Goal: Transaction & Acquisition: Obtain resource

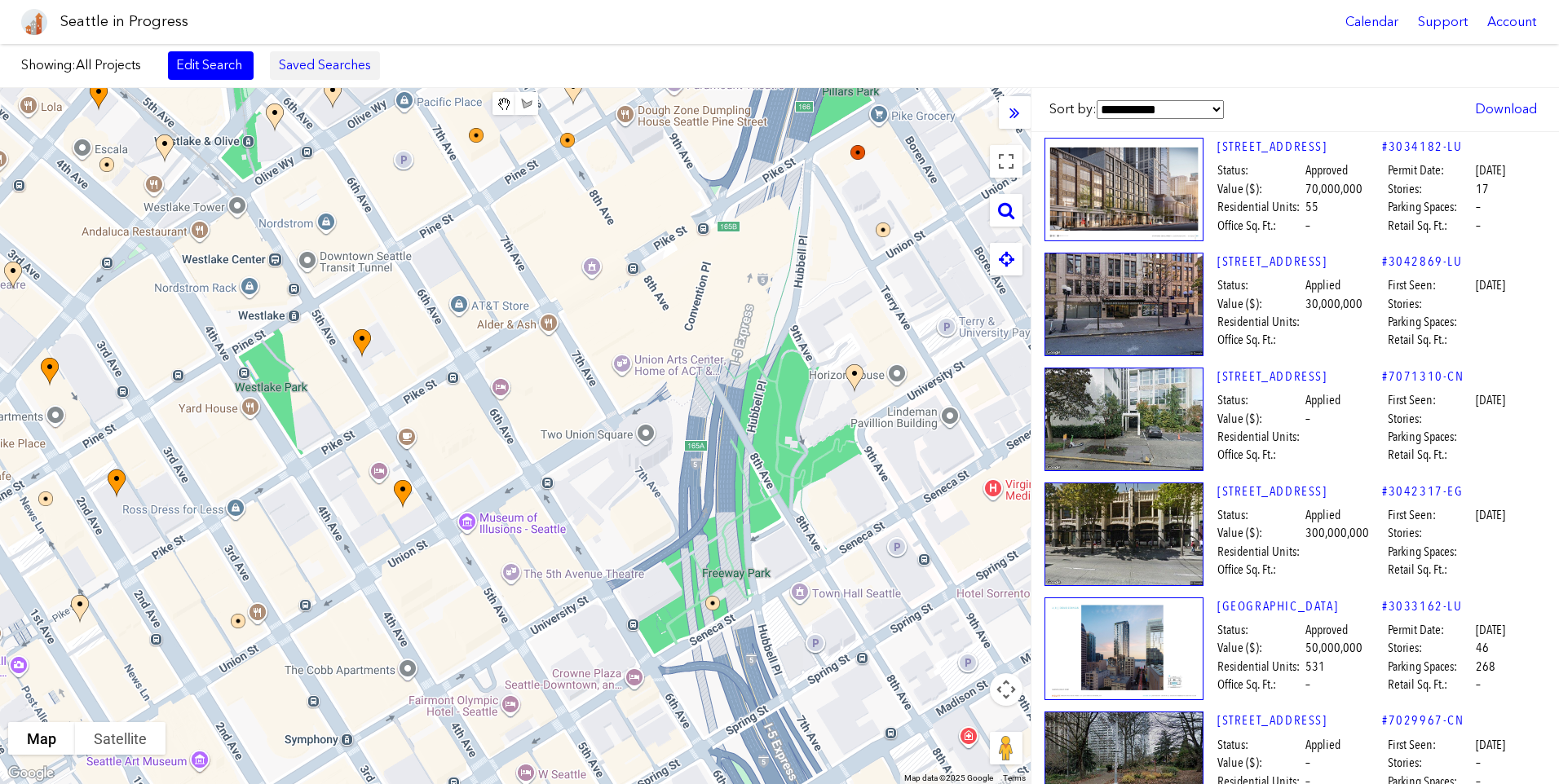
click at [287, 55] on link "Saved Searches" at bounding box center [324, 65] width 110 height 27
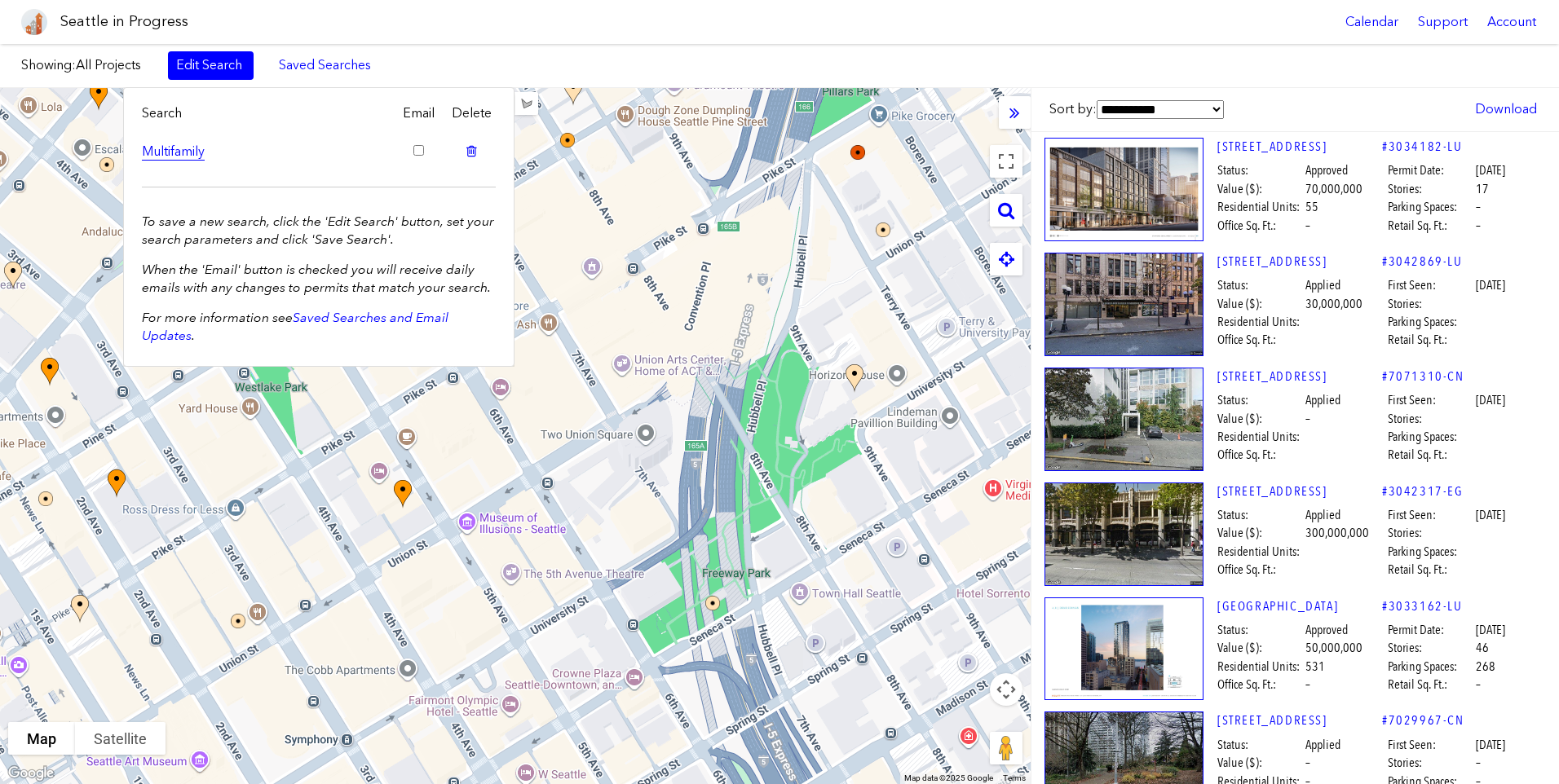
click at [190, 156] on link "Multifamily" at bounding box center [266, 152] width 248 height 18
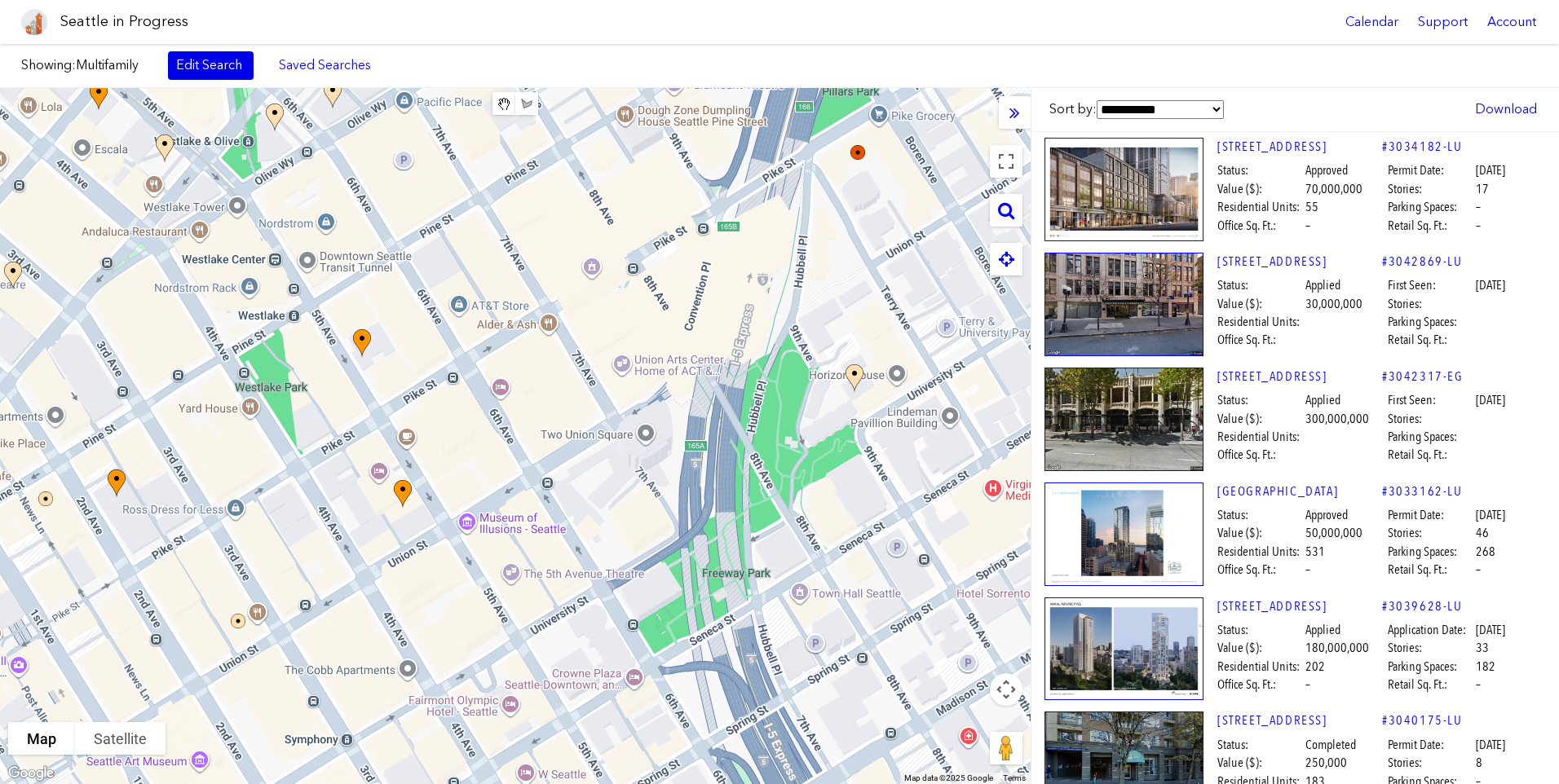
click at [231, 75] on link "Edit Search" at bounding box center [211, 65] width 86 height 27
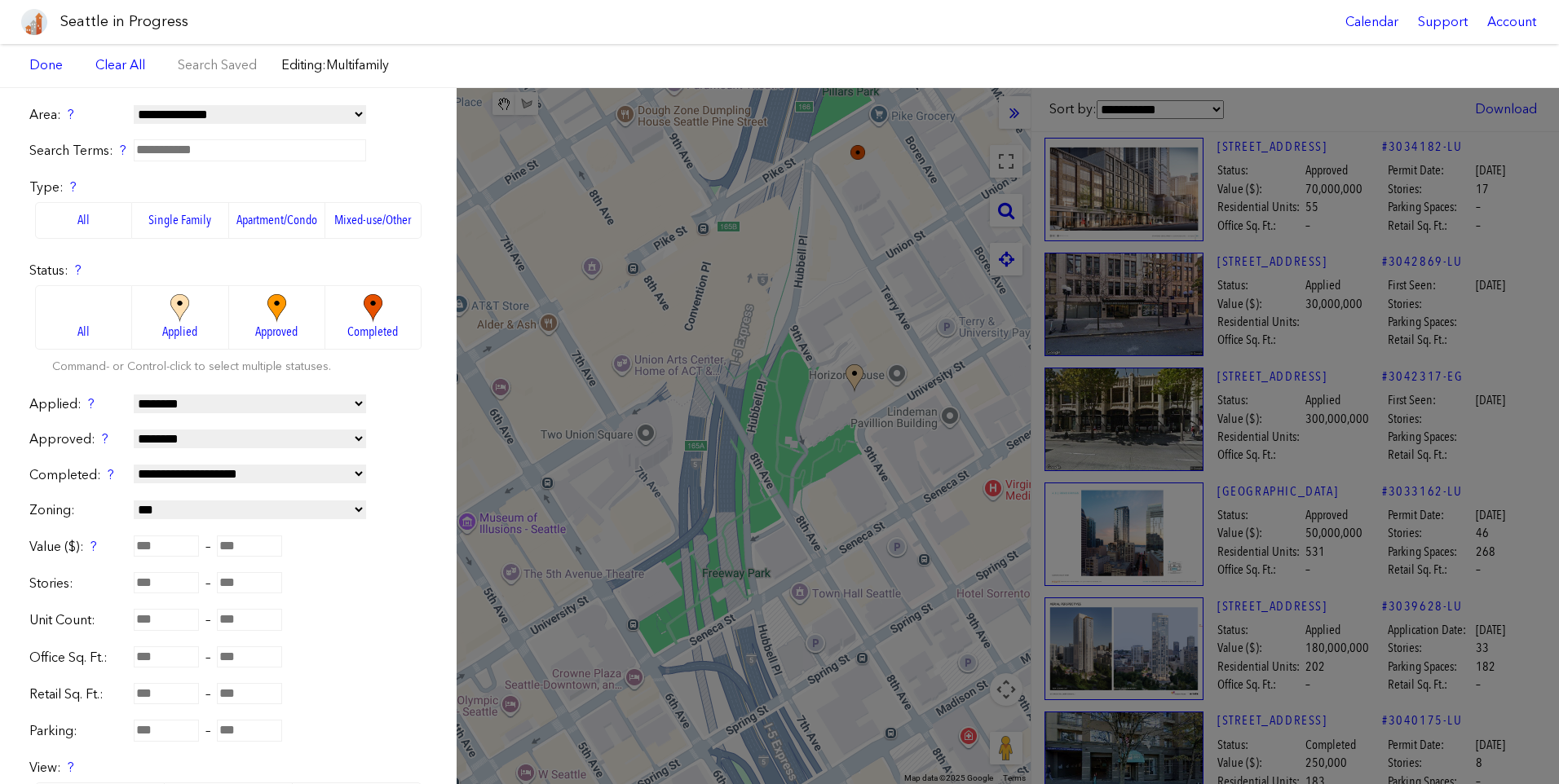
click at [346, 209] on label "Mixed-use/Other" at bounding box center [373, 220] width 96 height 36
click at [291, 211] on label "Apartment/Condo" at bounding box center [276, 220] width 96 height 36
click at [252, 121] on select "**********" at bounding box center [249, 114] width 233 height 18
select select "**********"
click at [133, 105] on select "**********" at bounding box center [249, 114] width 233 height 18
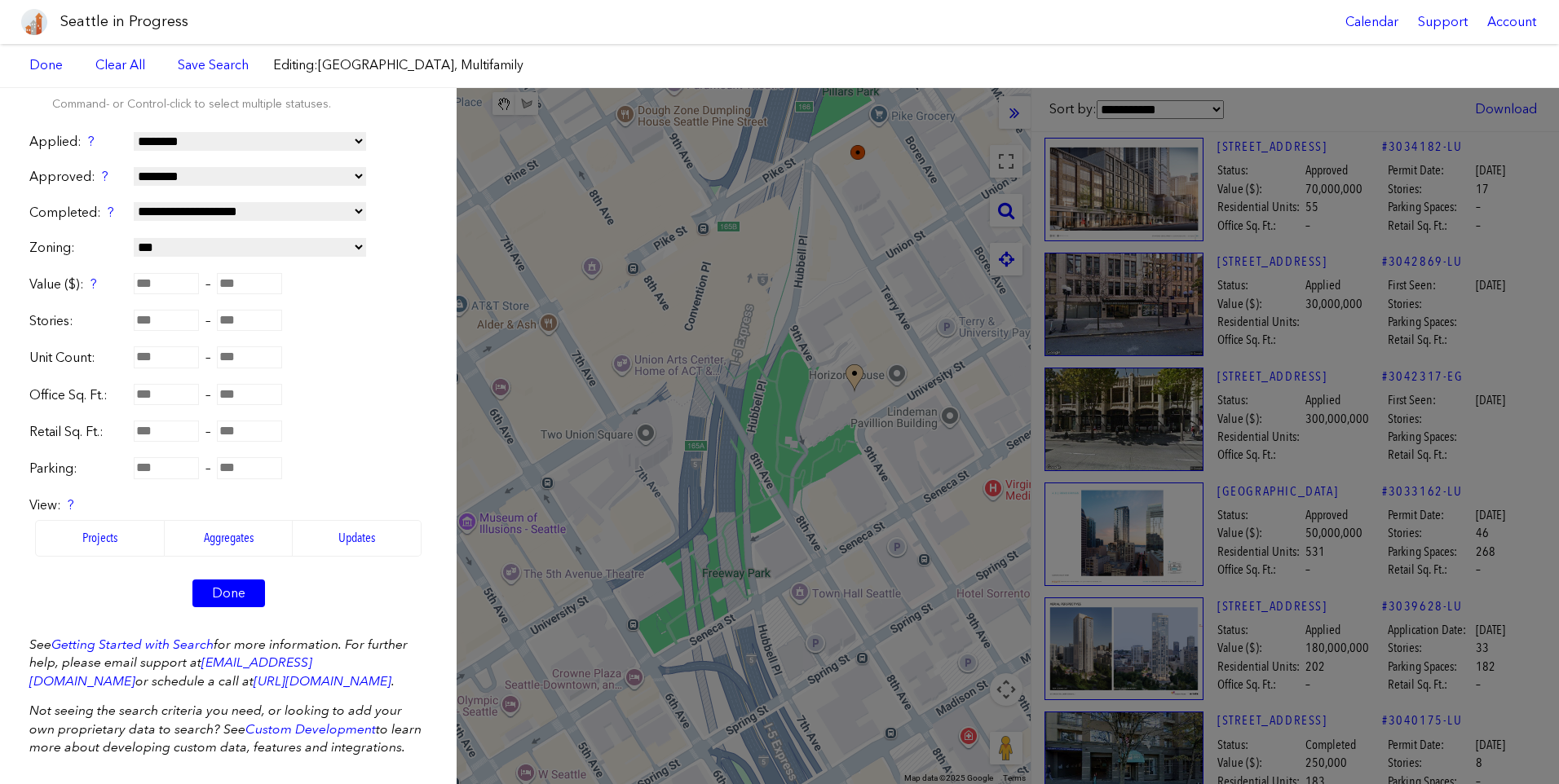
scroll to position [291, 0]
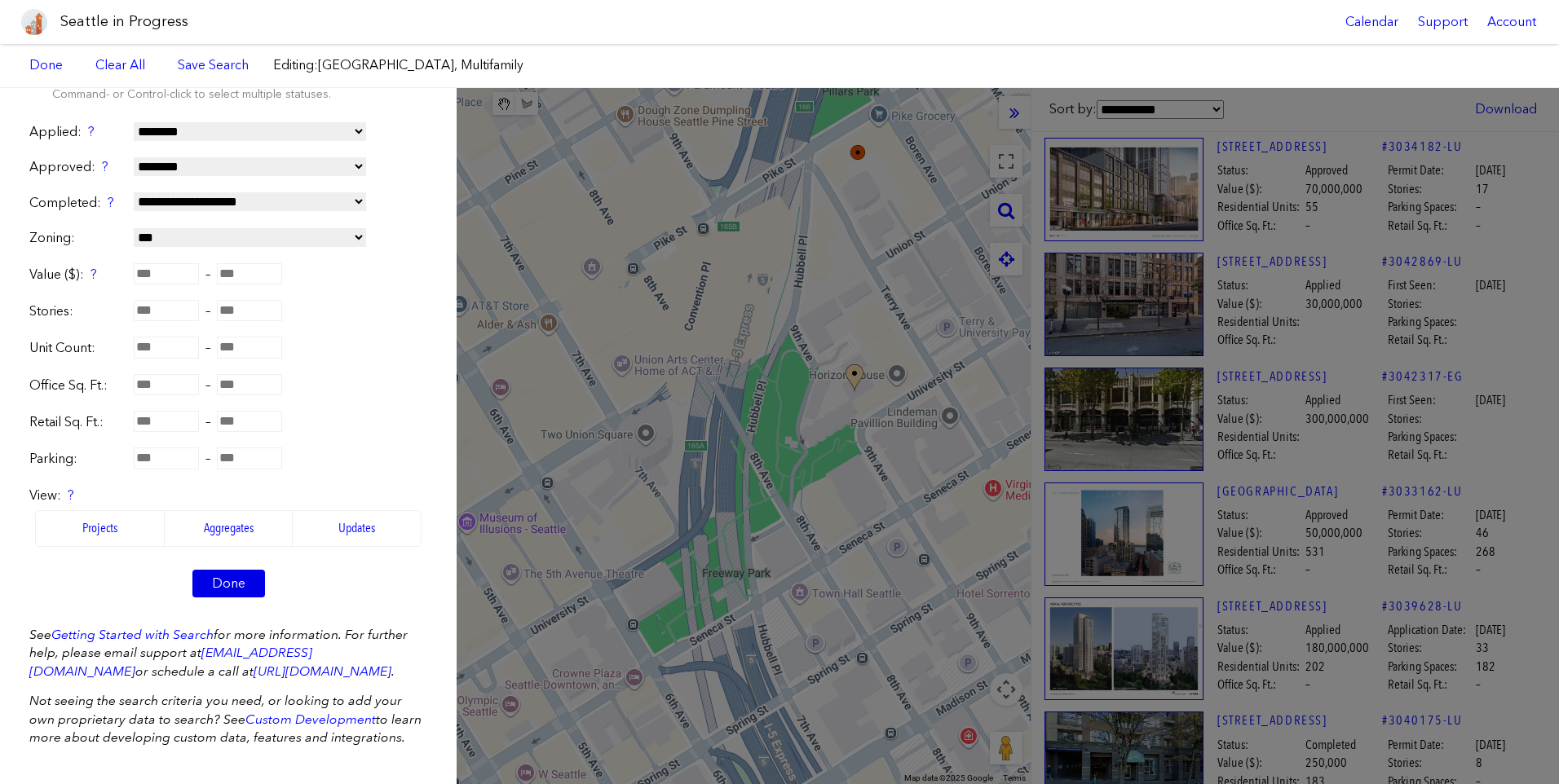
click at [210, 570] on link "Done" at bounding box center [229, 584] width 73 height 27
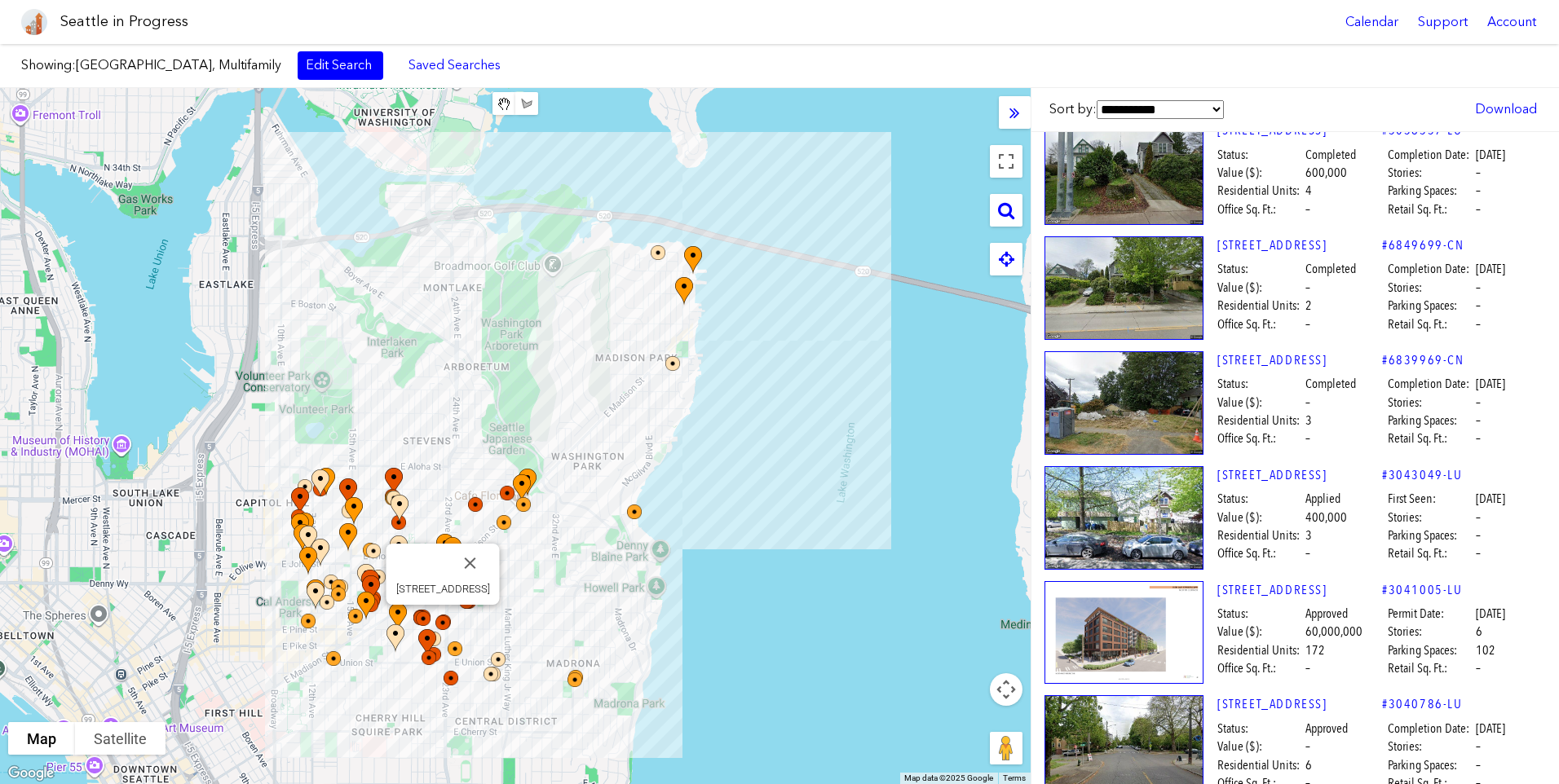
scroll to position [163, 0]
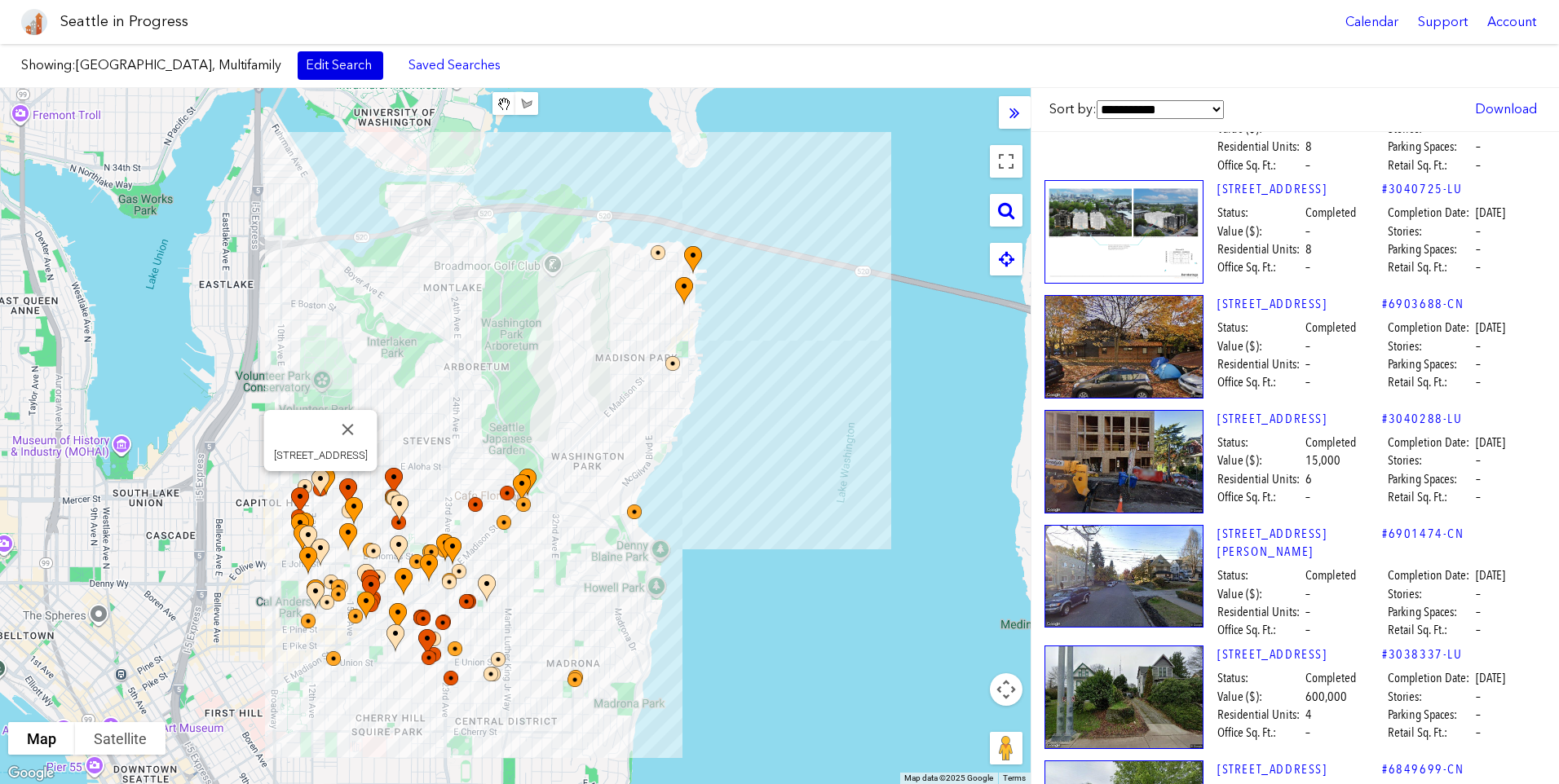
click at [298, 74] on link "Edit Search" at bounding box center [341, 65] width 86 height 27
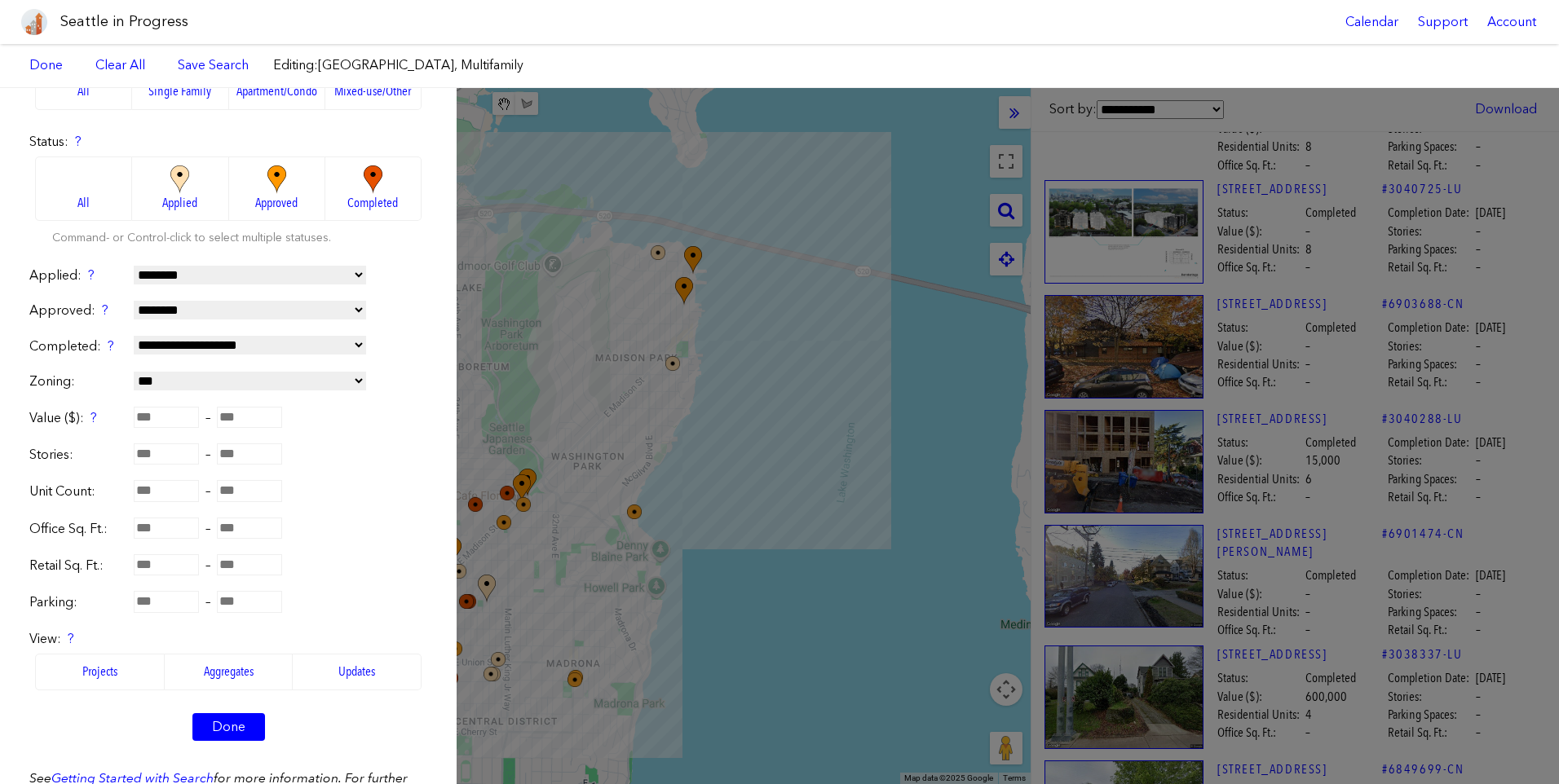
scroll to position [291, 0]
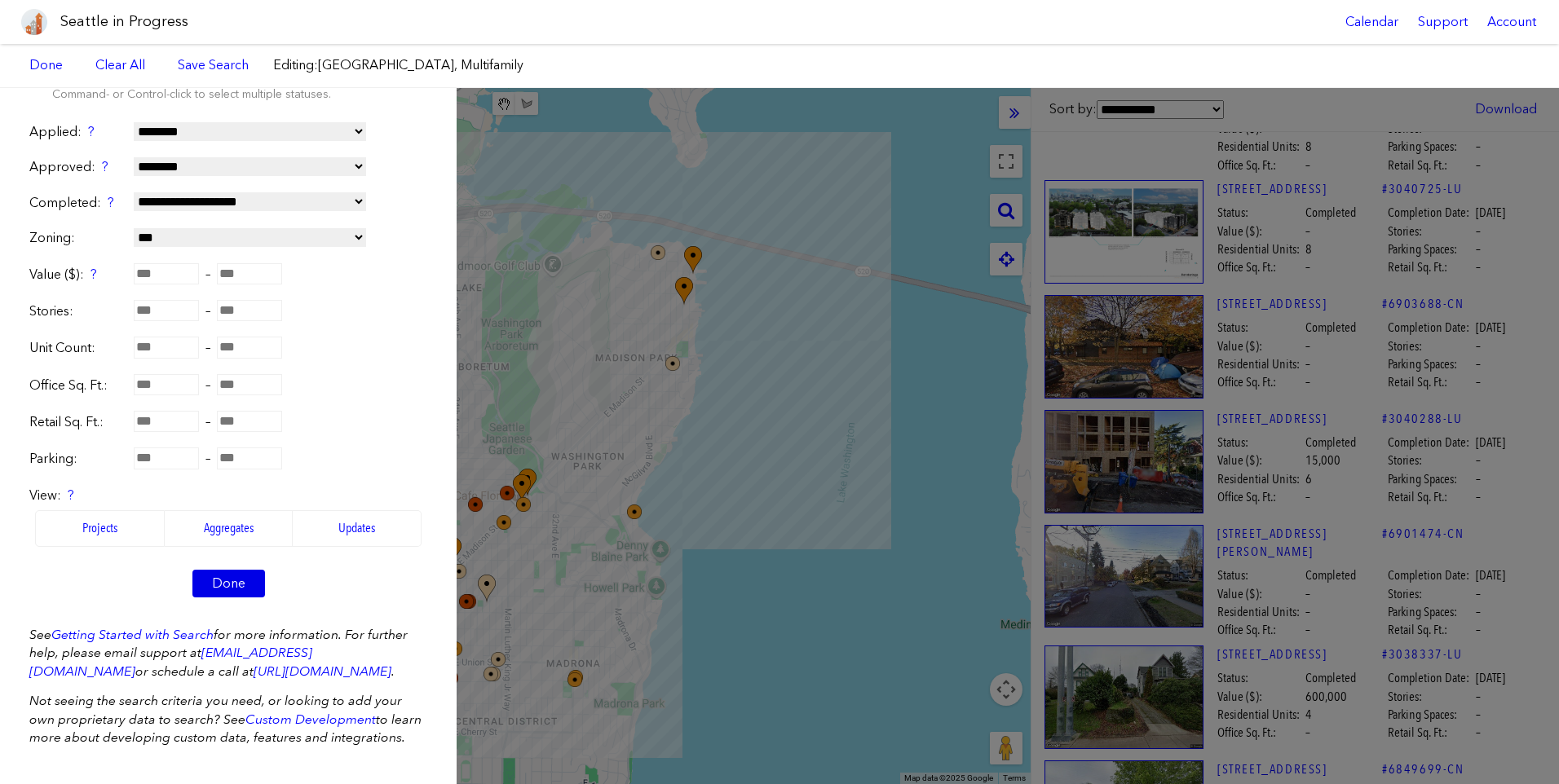
click at [230, 571] on link "Done" at bounding box center [229, 584] width 73 height 27
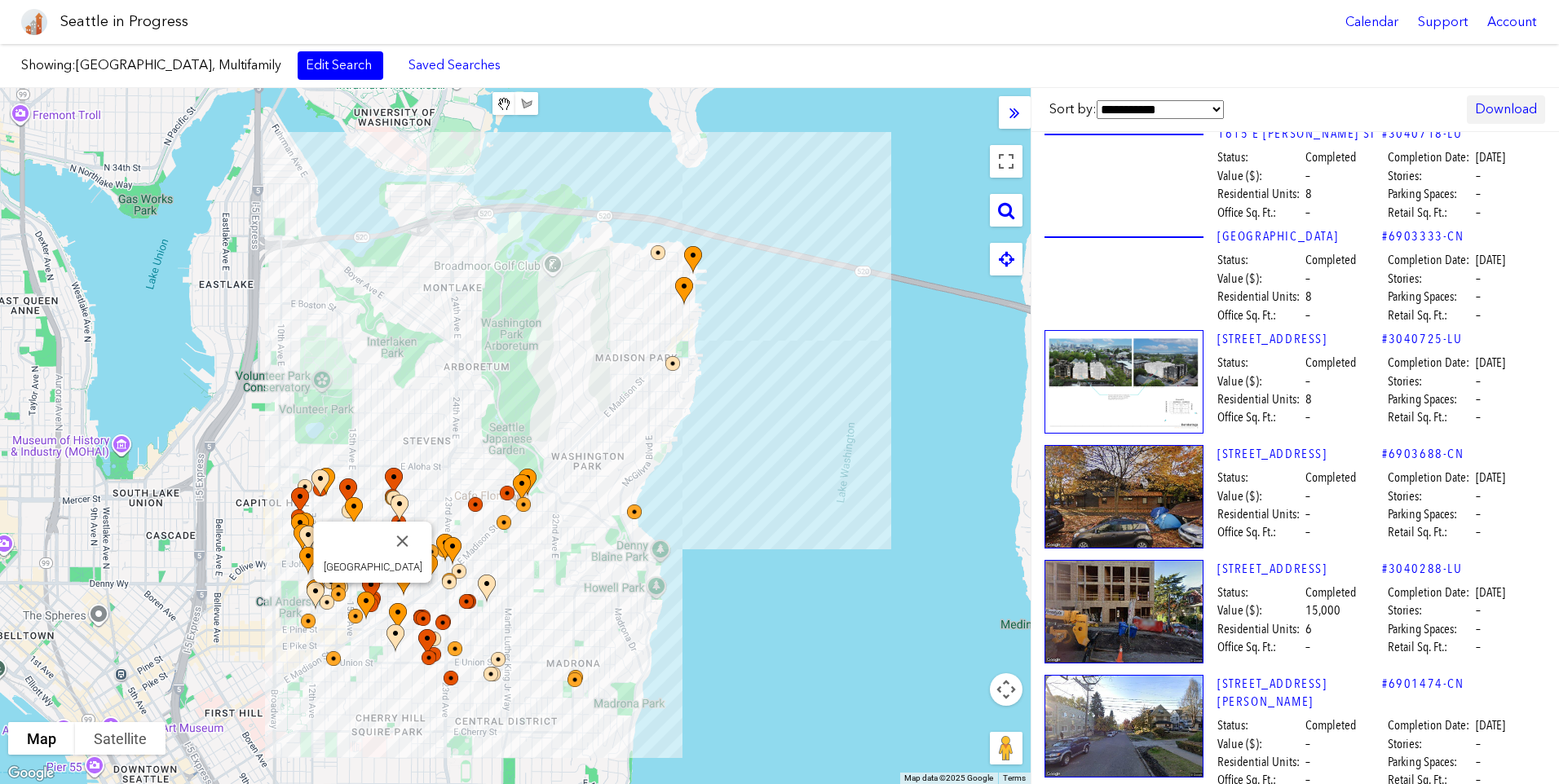
scroll to position [0, 0]
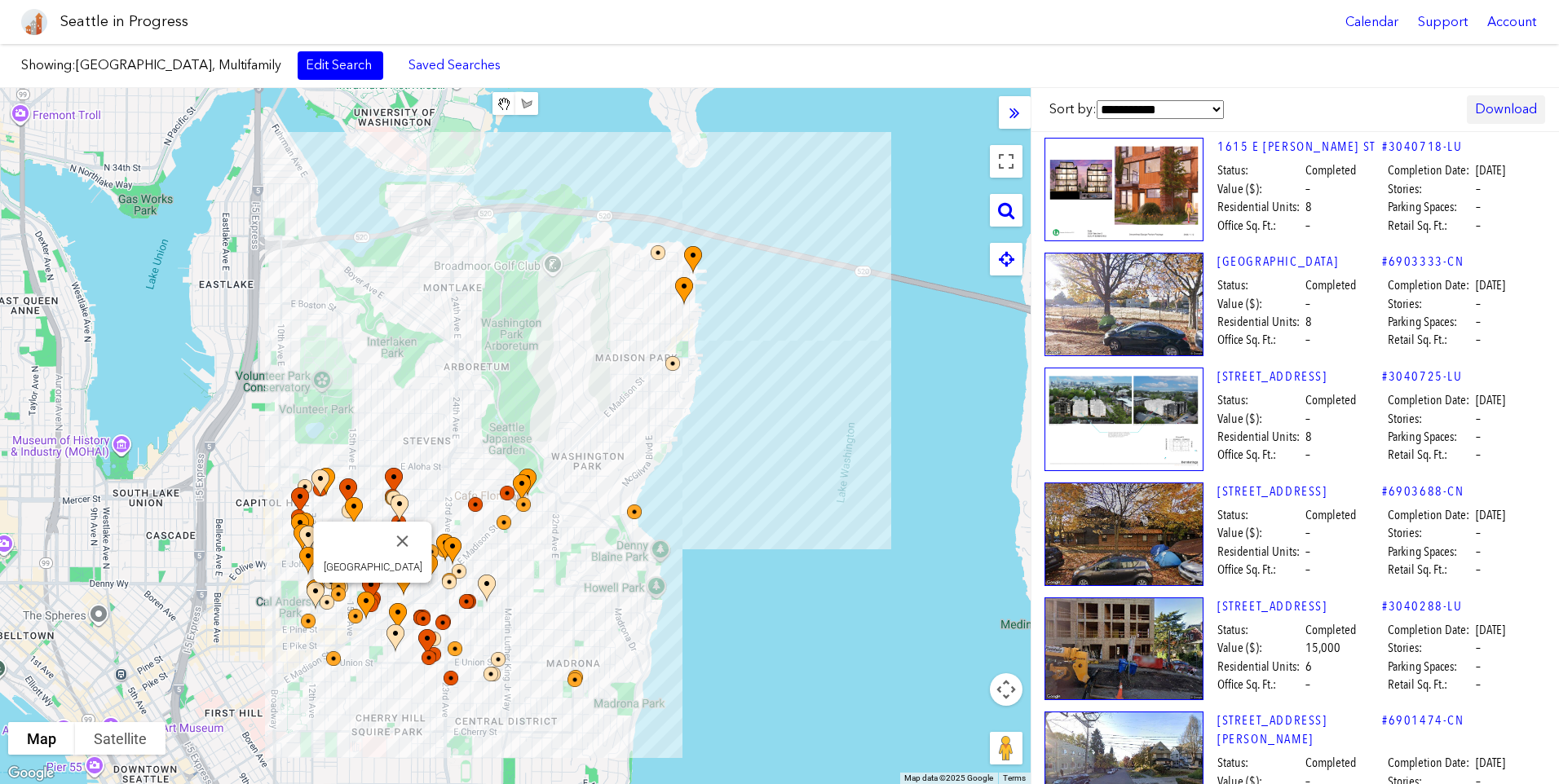
click at [1512, 111] on link "Download" at bounding box center [1506, 109] width 78 height 27
click at [1447, 172] on link "Excel" at bounding box center [1456, 186] width 161 height 36
click at [1212, 109] on select "**********" at bounding box center [1160, 109] width 127 height 18
click at [1137, 39] on div "Seattle in Progress Calendar Support Account" at bounding box center [780, 21] width 1559 height 44
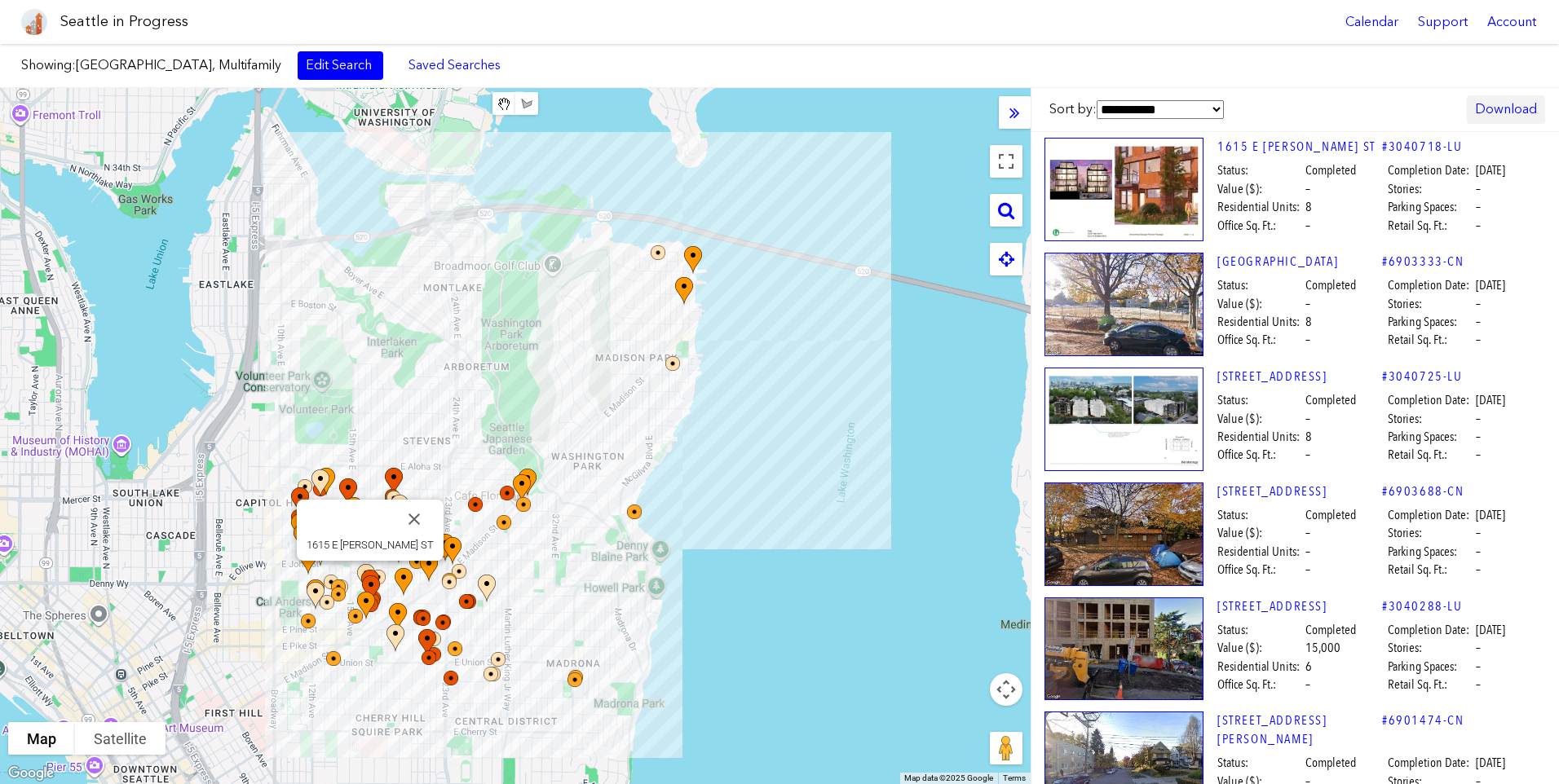
click at [1490, 98] on link "Download" at bounding box center [1506, 109] width 78 height 27
drag, startPoint x: 1490, startPoint y: 98, endPoint x: 1420, endPoint y: 185, distance: 111.7
click at [1420, 185] on link "Excel" at bounding box center [1456, 186] width 161 height 36
click at [1498, 103] on link "Download" at bounding box center [1506, 109] width 78 height 27
click at [1407, 188] on link "Excel" at bounding box center [1456, 186] width 161 height 36
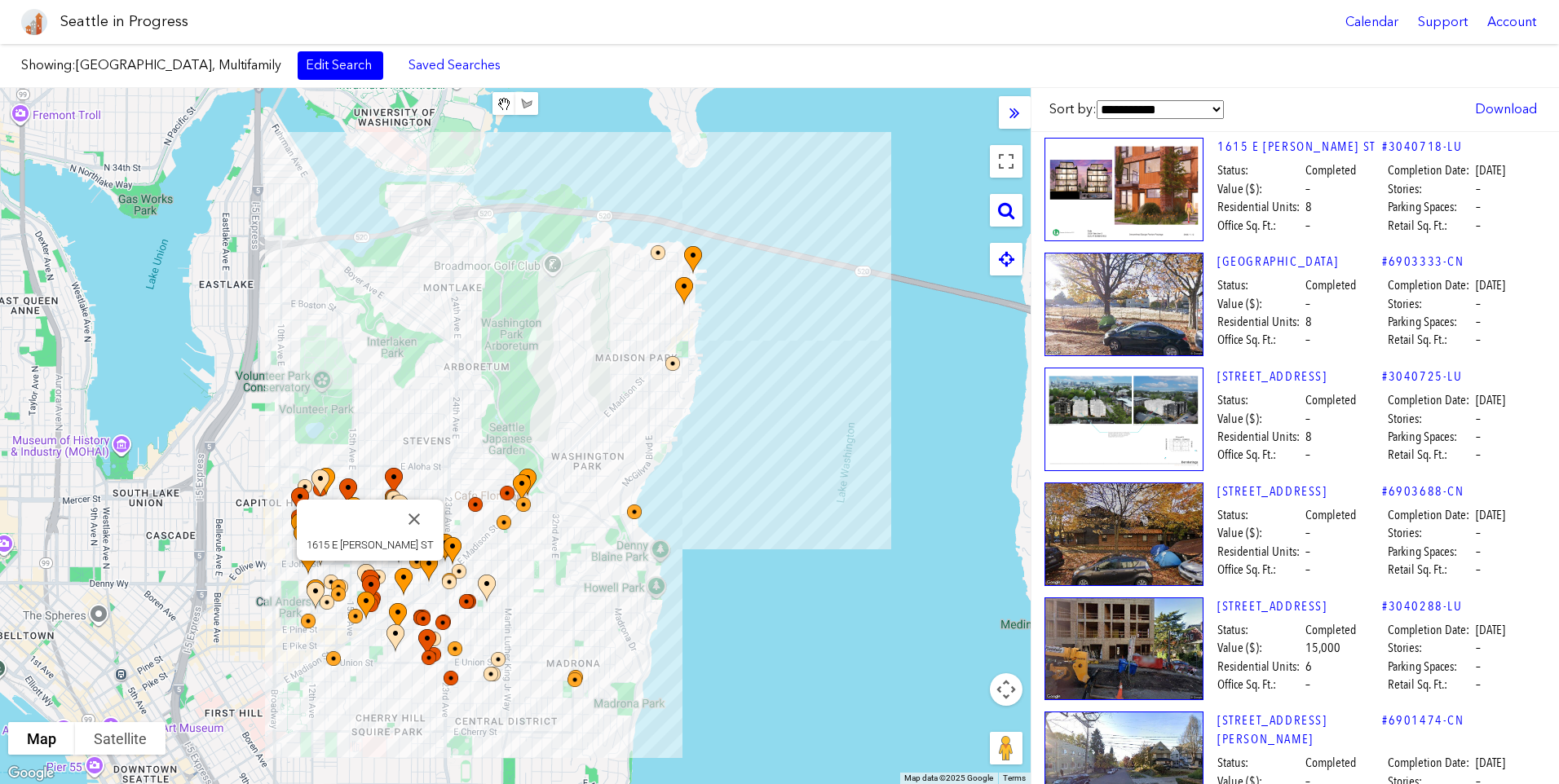
click at [1371, 74] on div "Showing: [GEOGRAPHIC_DATA], Multifamily Edit Search Saved Searches Added to Sav…" at bounding box center [780, 65] width 1559 height 44
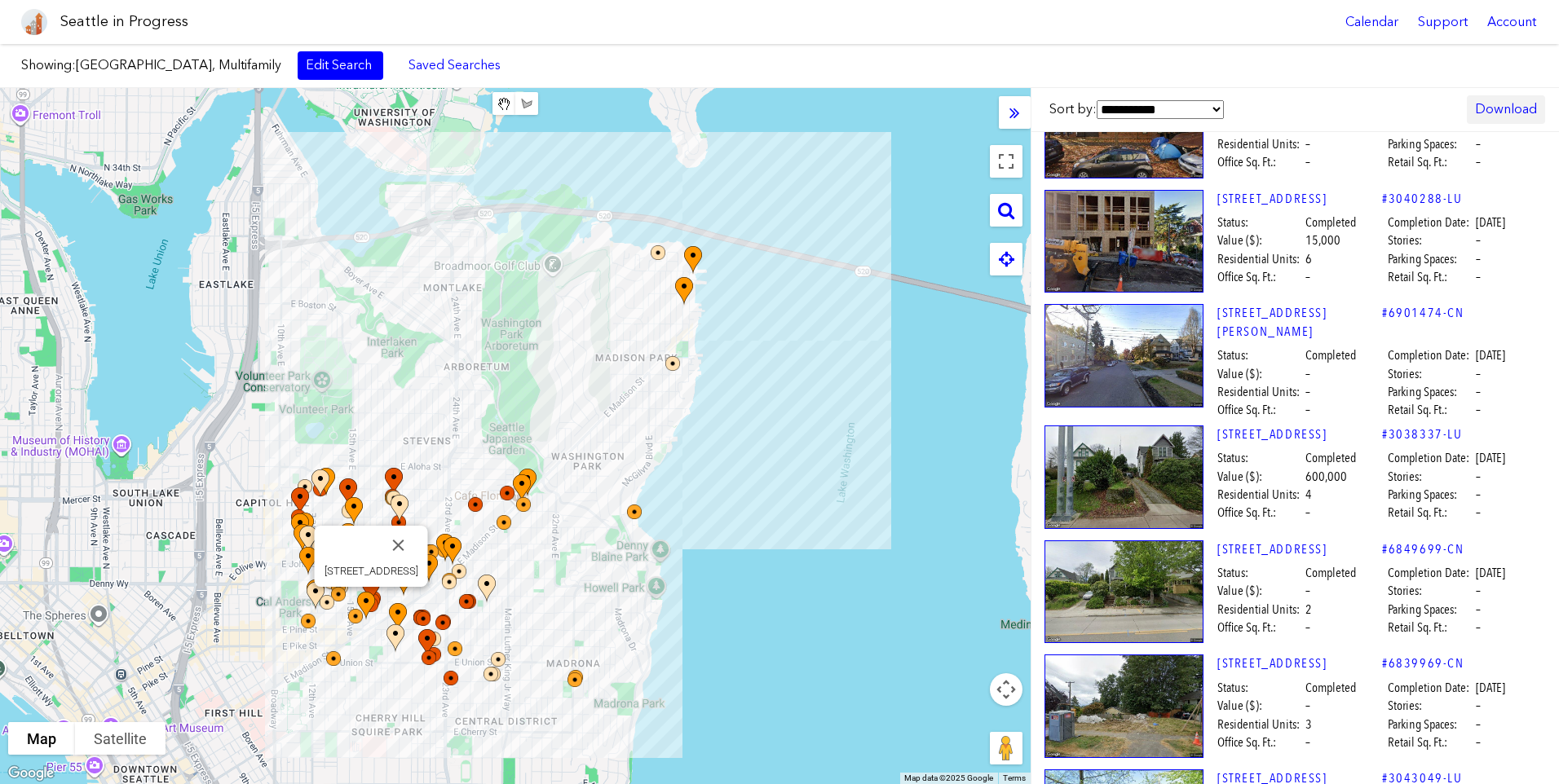
click at [1518, 98] on link "Download" at bounding box center [1506, 109] width 78 height 27
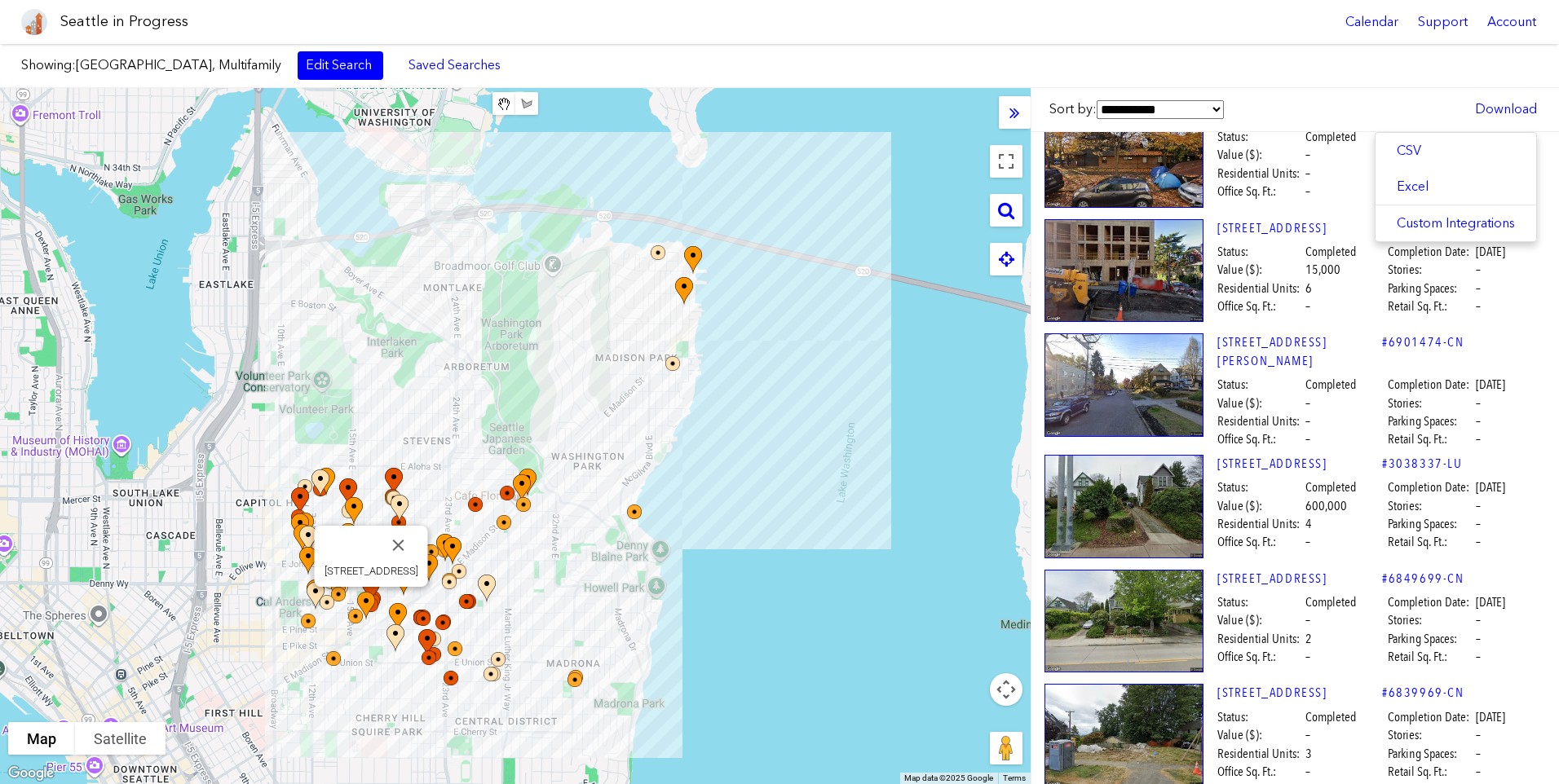
drag, startPoint x: 1518, startPoint y: 98, endPoint x: 1426, endPoint y: 83, distance: 93.2
click at [1426, 83] on div "Showing: [GEOGRAPHIC_DATA], Multifamily Edit Search Saved Searches Added to Sav…" at bounding box center [780, 65] width 1559 height 44
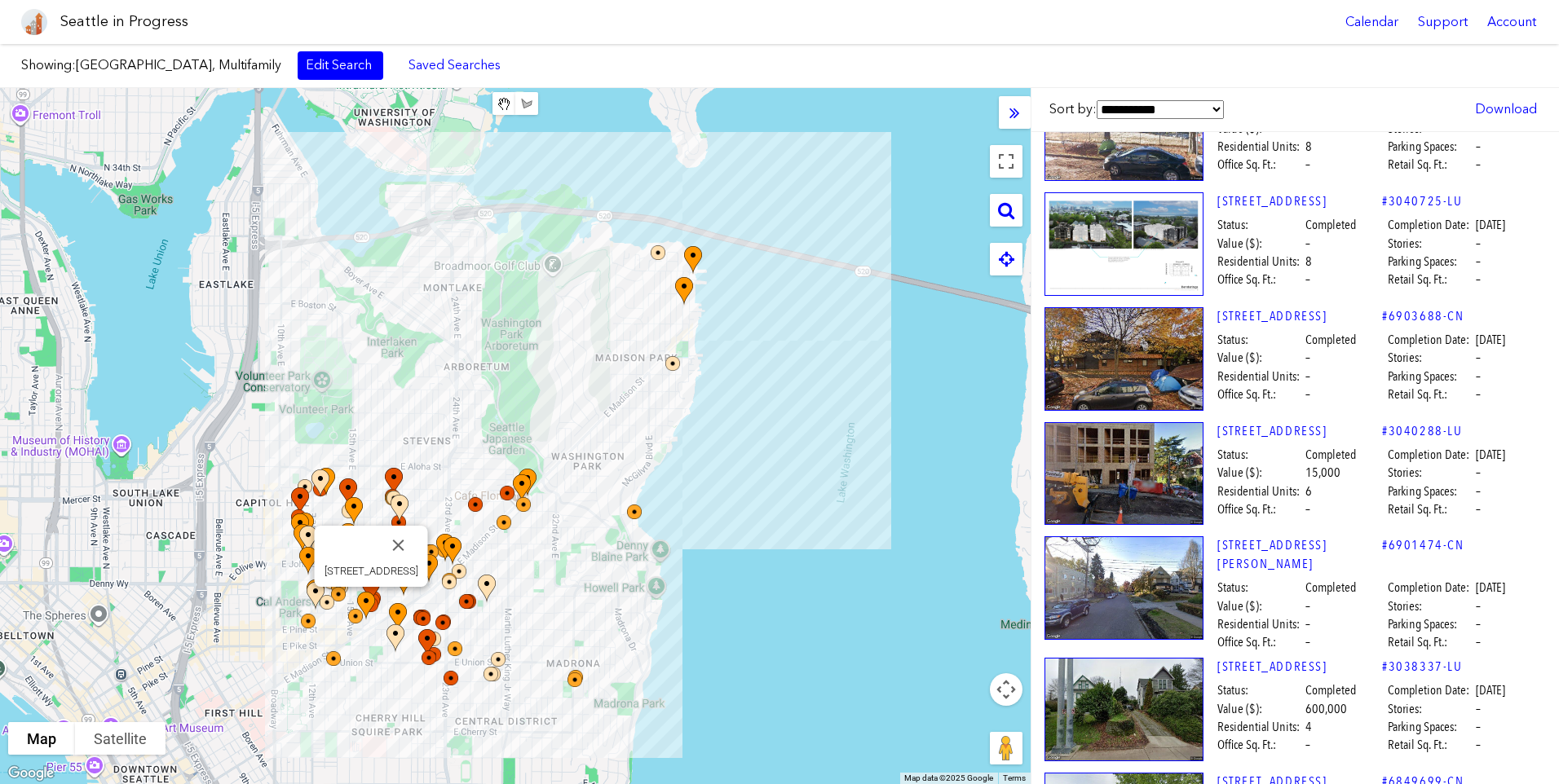
scroll to position [0, 0]
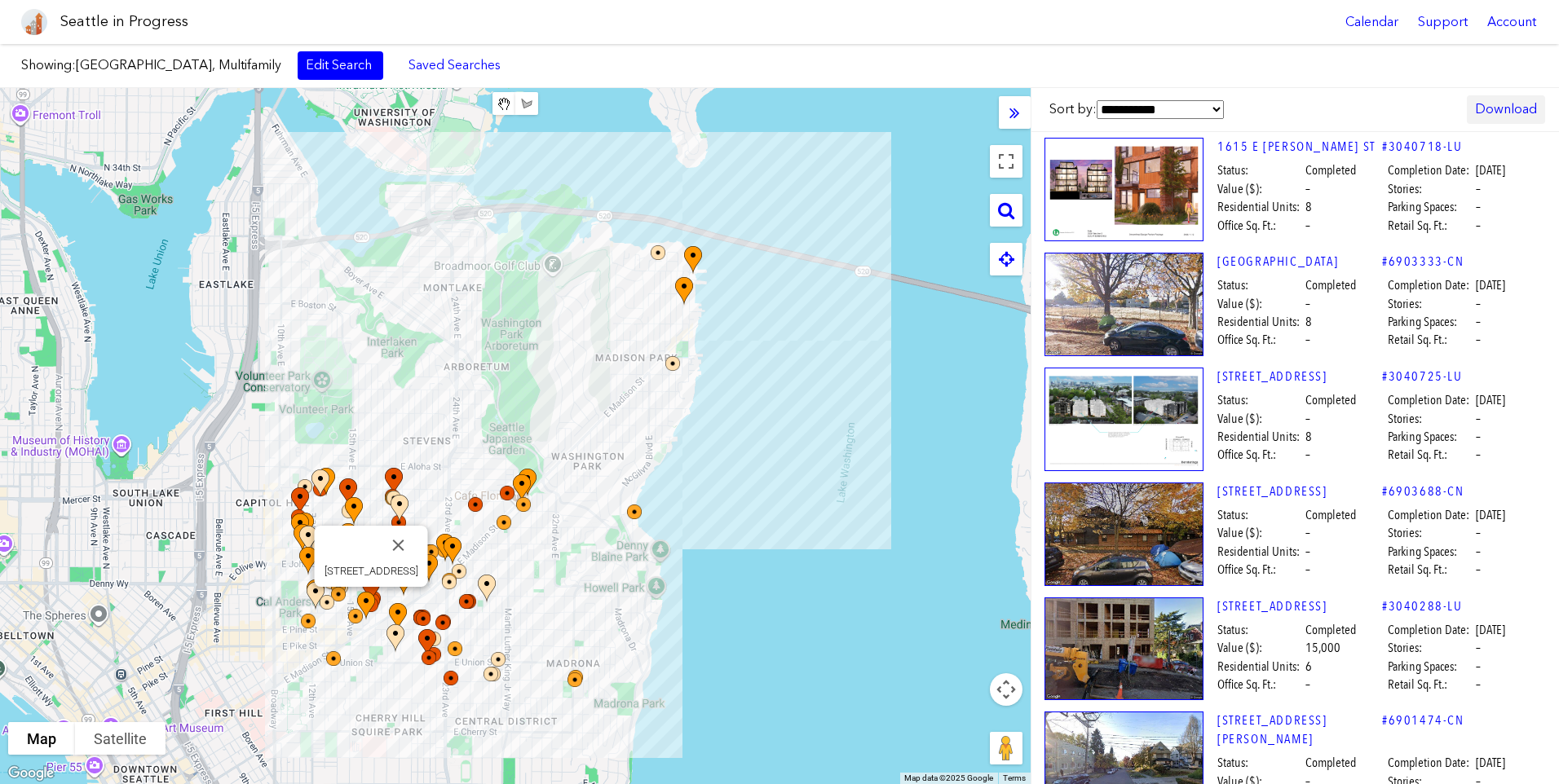
click at [1524, 113] on link "Download" at bounding box center [1506, 109] width 78 height 27
click at [1428, 151] on link "CSV" at bounding box center [1456, 151] width 161 height 36
click at [1065, 65] on div "Showing: [GEOGRAPHIC_DATA], Multifamily Edit Search Saved Searches Added to Sav…" at bounding box center [780, 65] width 1559 height 44
click at [1483, 101] on link "Download" at bounding box center [1506, 109] width 78 height 27
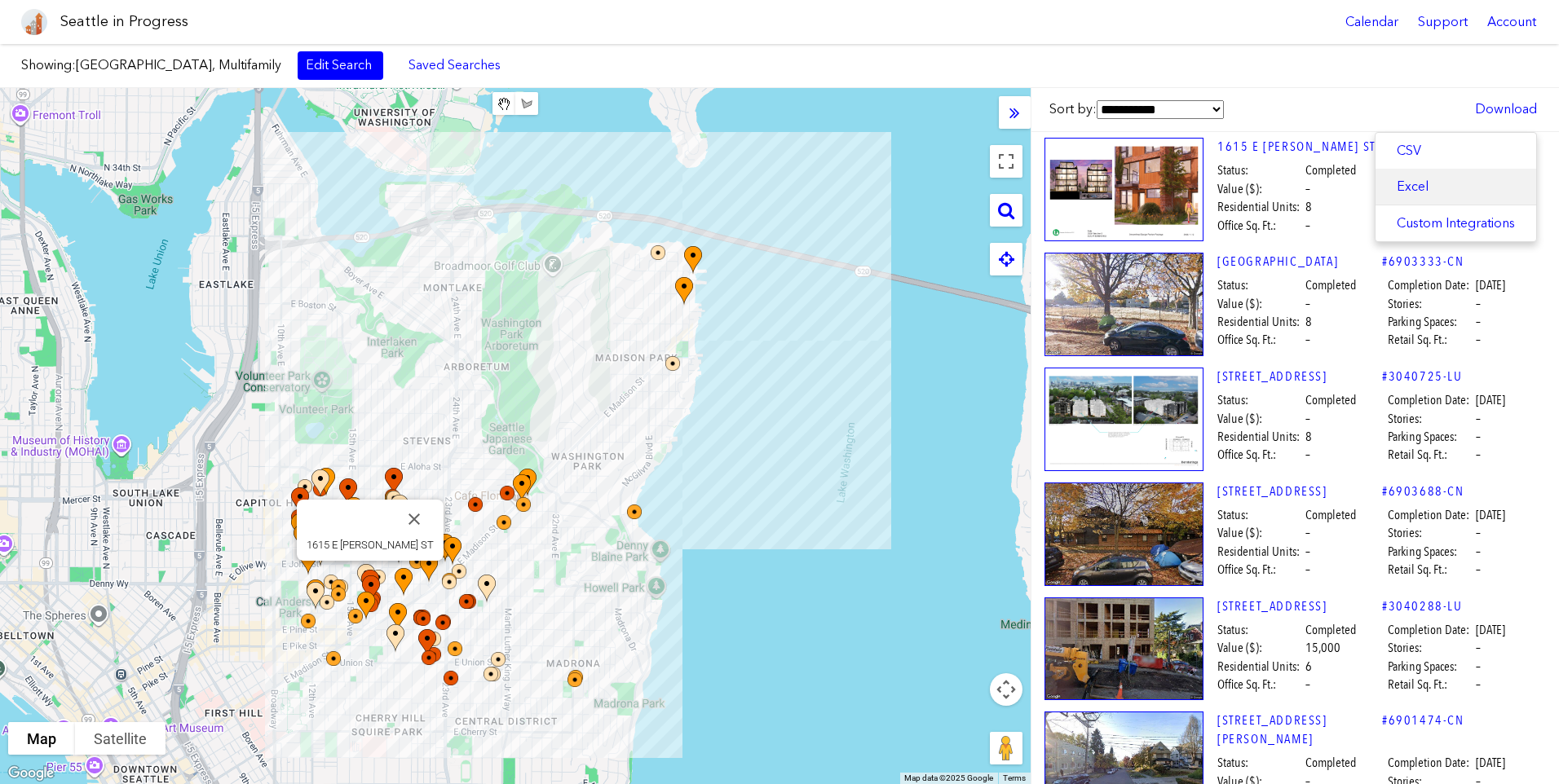
click at [1427, 181] on link "Excel" at bounding box center [1456, 186] width 161 height 36
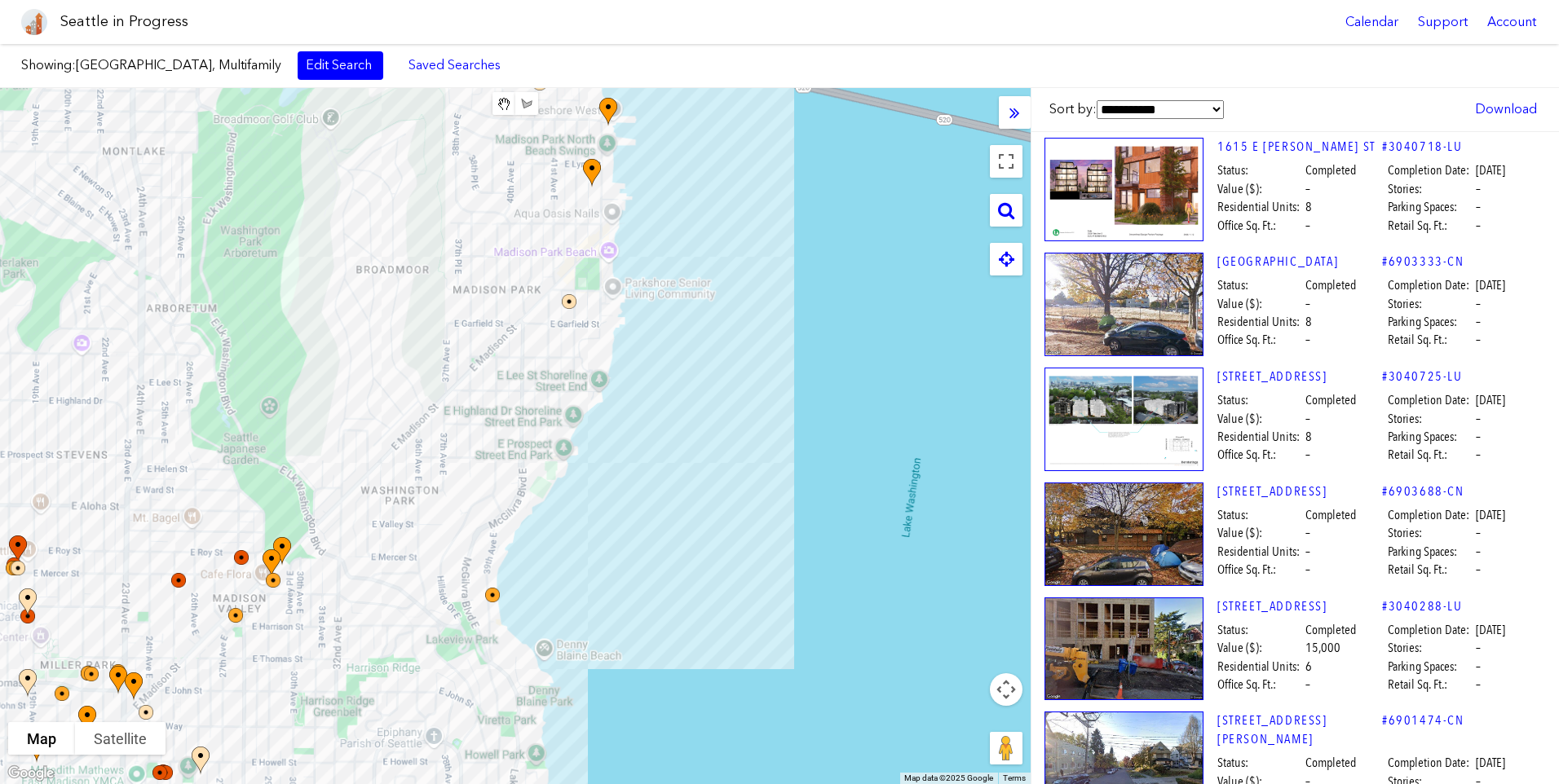
drag, startPoint x: 846, startPoint y: 376, endPoint x: 922, endPoint y: 327, distance: 90.4
click at [922, 327] on div at bounding box center [515, 437] width 1031 height 696
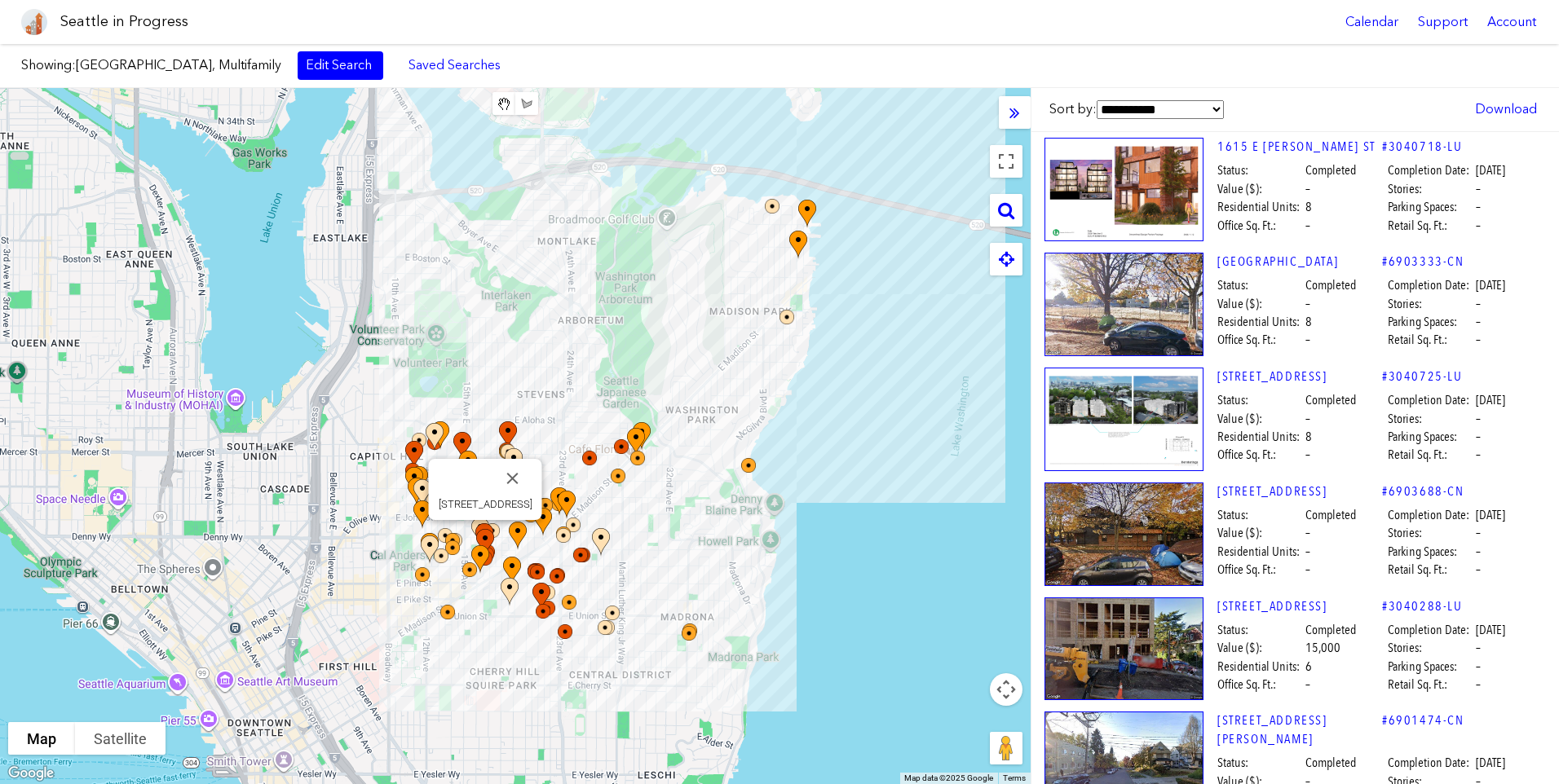
drag, startPoint x: 890, startPoint y: 370, endPoint x: 932, endPoint y: 439, distance: 80.8
click at [932, 439] on div "[STREET_ADDRESS]" at bounding box center [515, 437] width 1031 height 696
click at [957, 342] on div "[STREET_ADDRESS]" at bounding box center [515, 437] width 1031 height 696
click at [304, 68] on link "Edit Search" at bounding box center [341, 65] width 86 height 27
